Goal: Find specific page/section: Find specific page/section

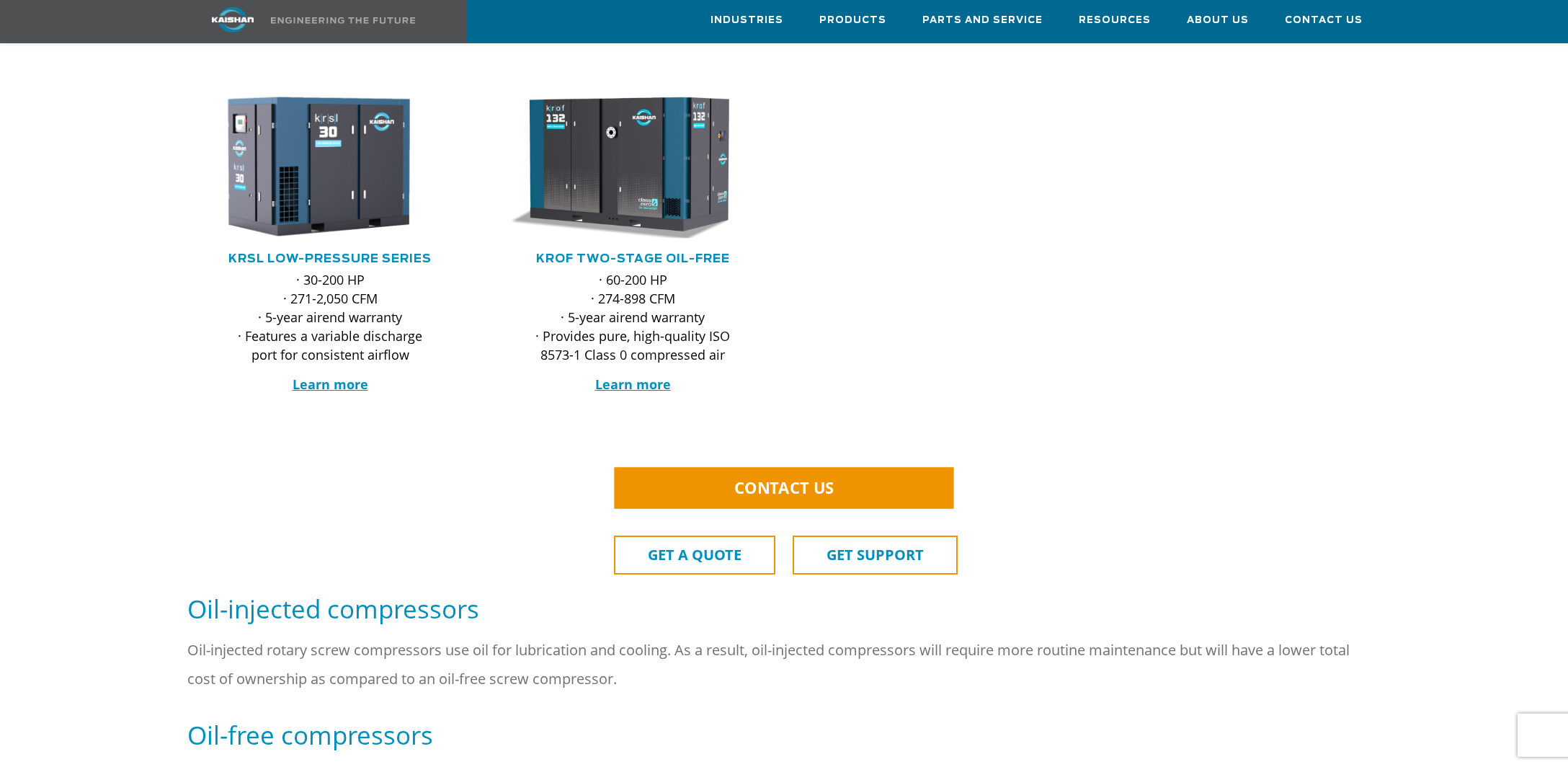
scroll to position [644, 0]
click at [848, 471] on link "CONTACT US" at bounding box center [785, 486] width 340 height 41
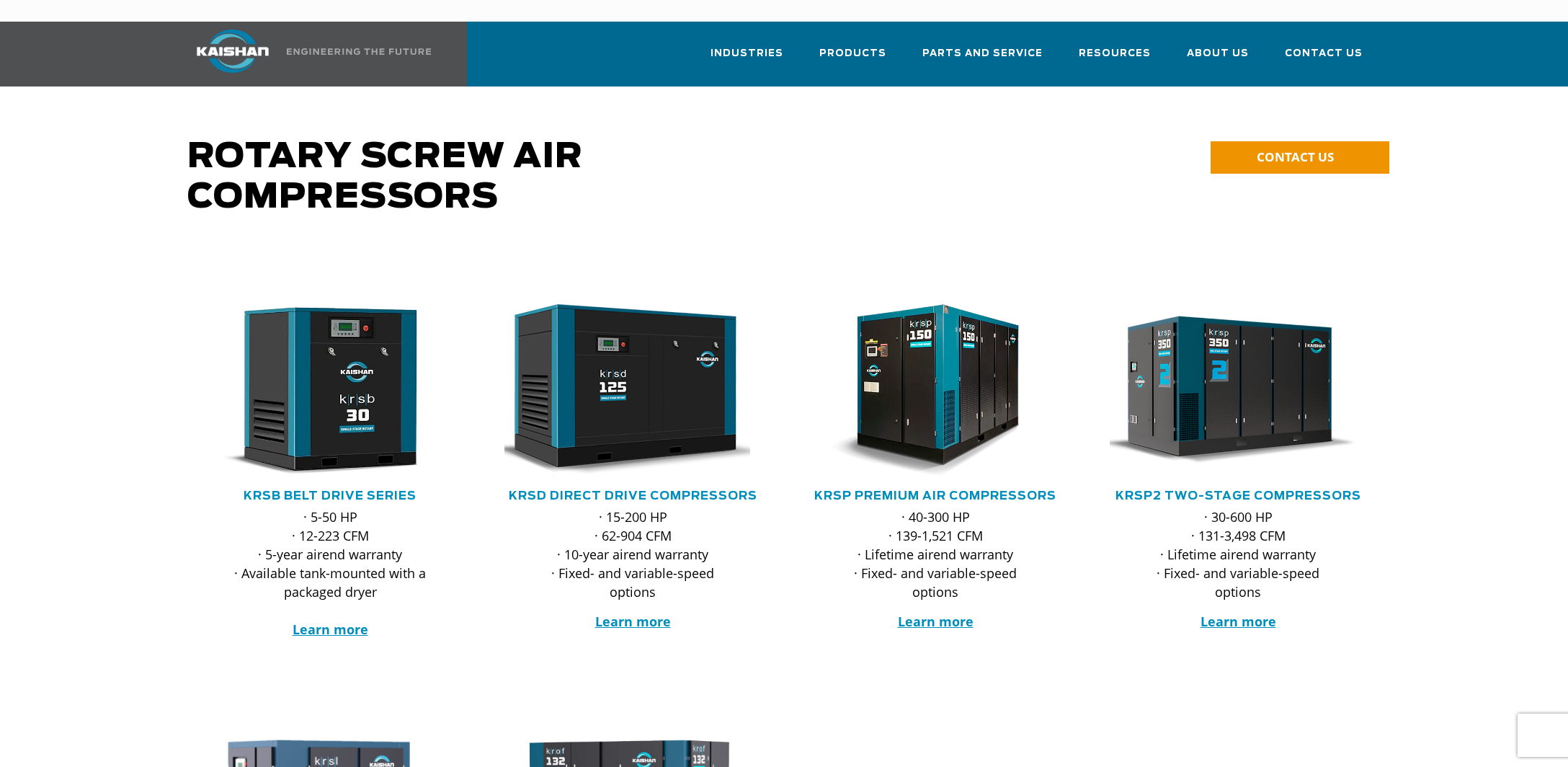
drag, startPoint x: 73, startPoint y: 362, endPoint x: 347, endPoint y: 233, distance: 302.8
click at [73, 362] on div at bounding box center [784, 480] width 1568 height 468
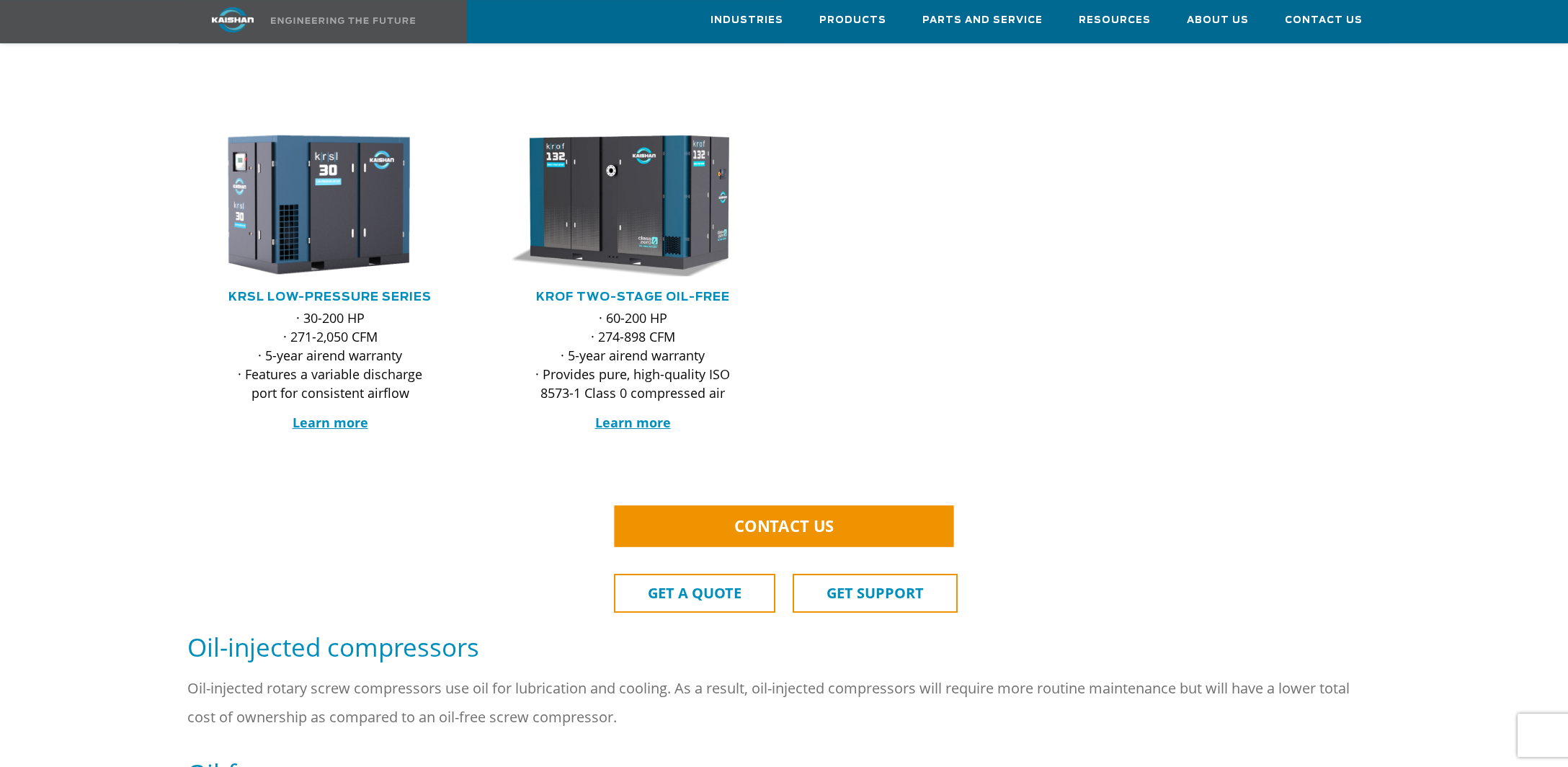
scroll to position [380, 0]
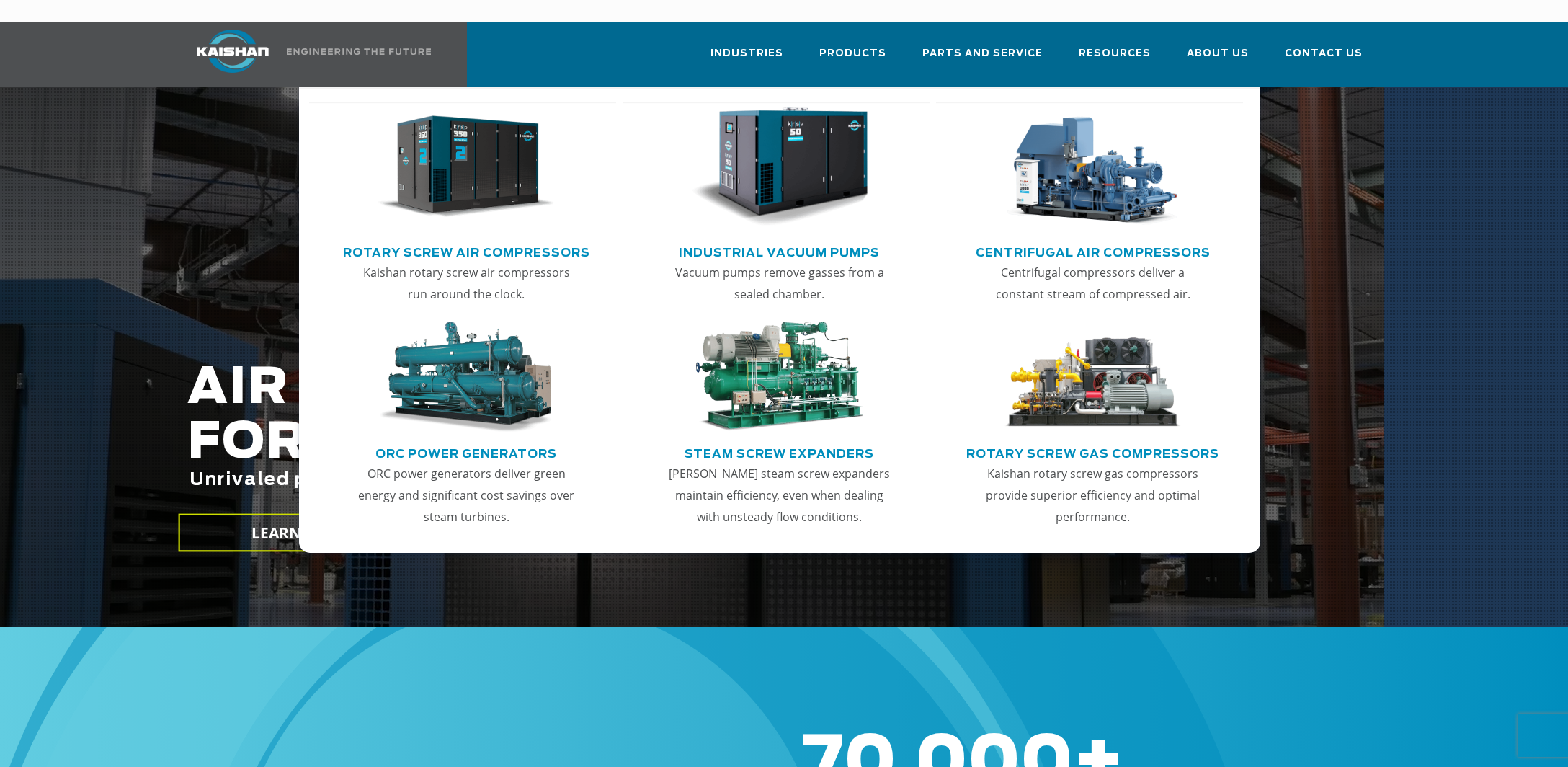
click at [442, 240] on link "Rotary Screw Air Compressors" at bounding box center [467, 251] width 247 height 22
